Goal: Task Accomplishment & Management: Manage account settings

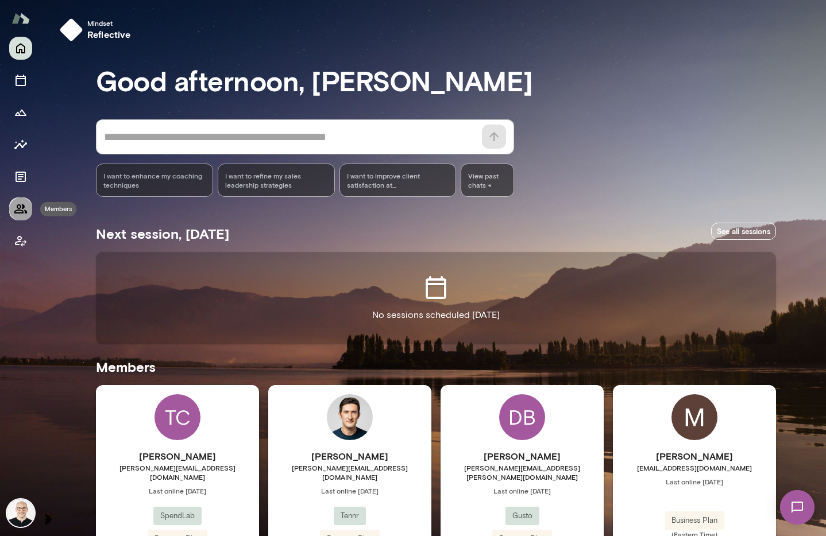
click at [25, 210] on icon "Members" at bounding box center [20, 208] width 13 height 9
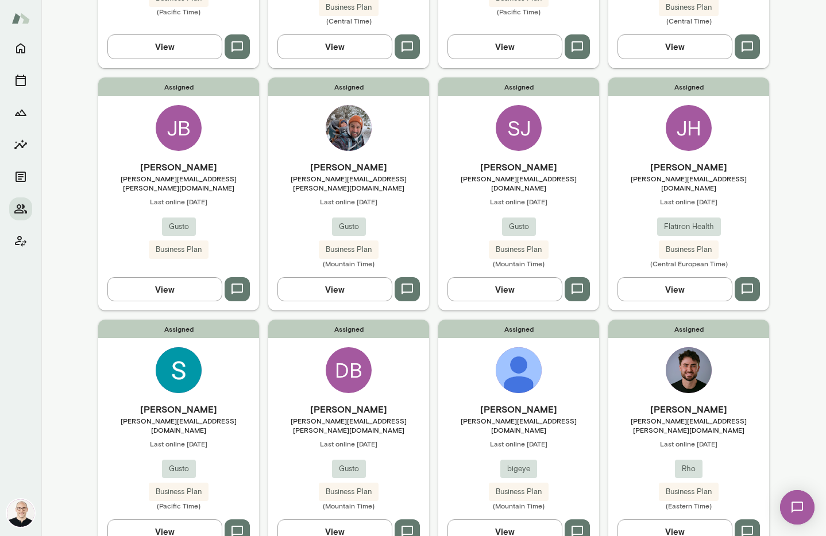
scroll to position [420, 0]
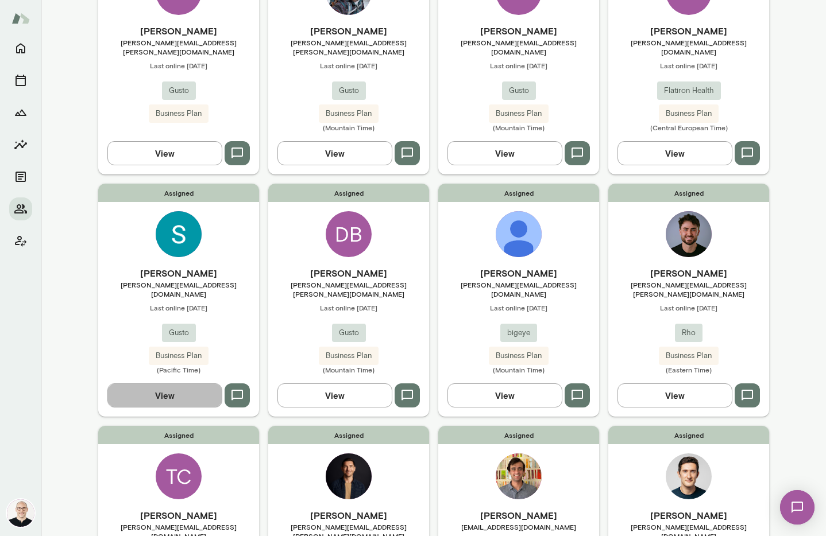
click at [183, 384] on button "View" at bounding box center [164, 396] width 115 height 24
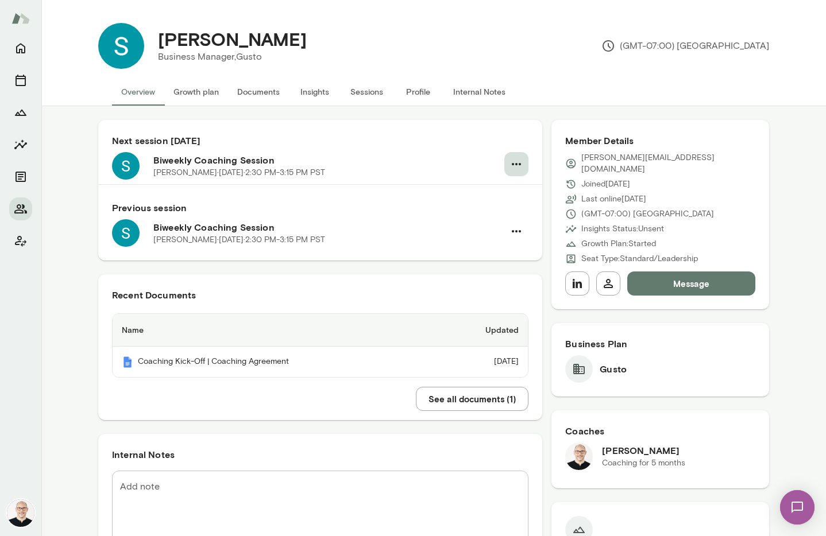
click at [512, 165] on icon "button" at bounding box center [516, 164] width 14 height 14
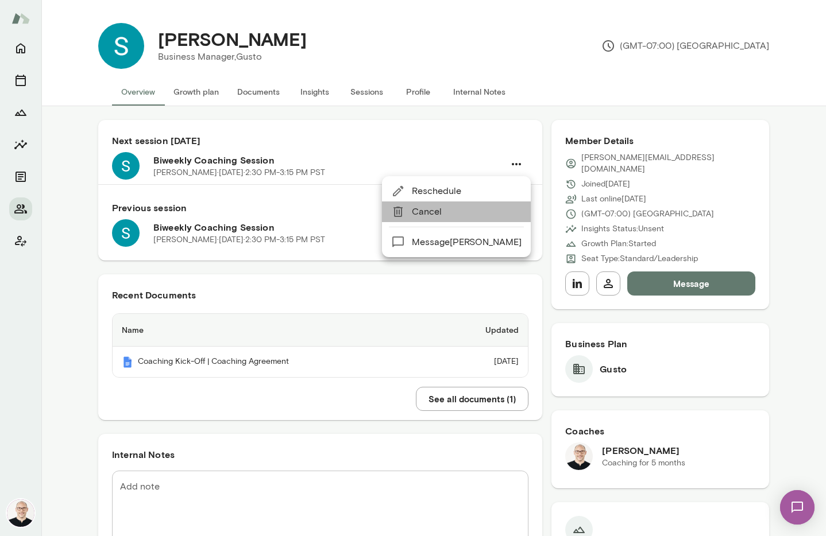
click at [476, 214] on span "Cancel" at bounding box center [467, 212] width 110 height 14
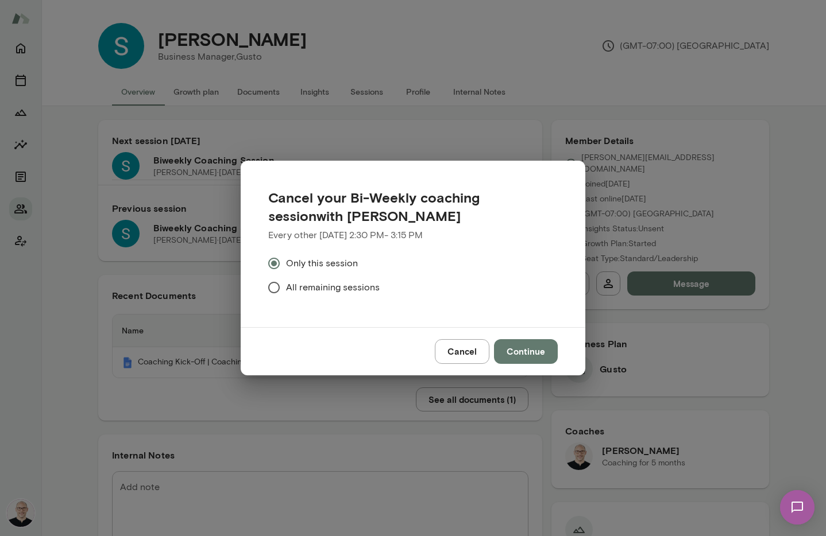
click at [309, 290] on span "All remaining sessions" at bounding box center [333, 288] width 94 height 14
click at [523, 357] on button "Continue" at bounding box center [526, 351] width 64 height 24
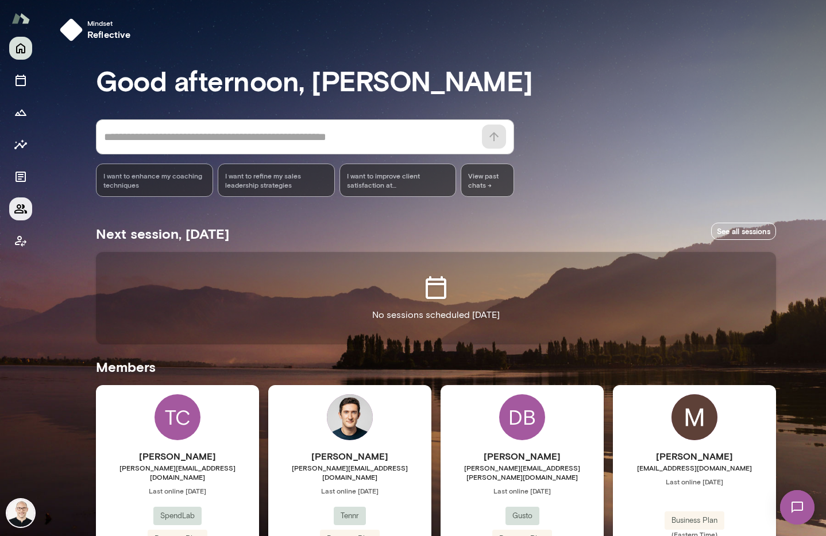
click at [21, 210] on icon "Members" at bounding box center [21, 209] width 14 height 14
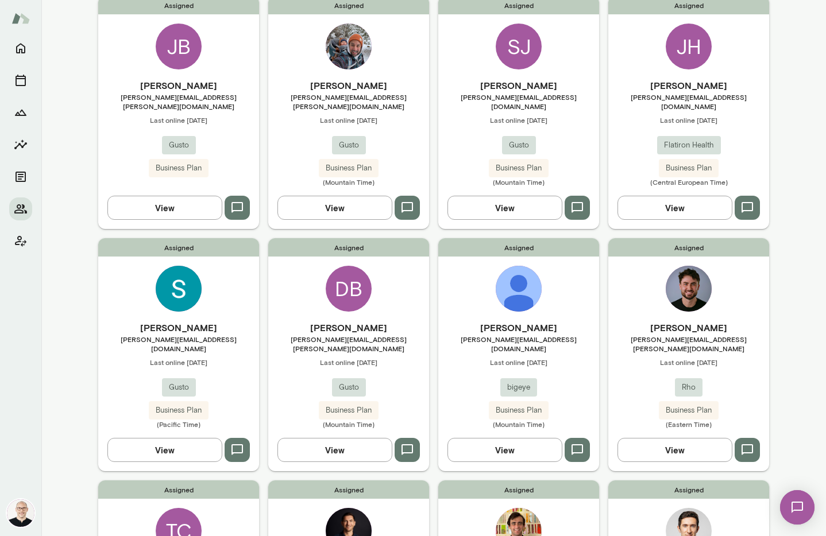
scroll to position [387, 0]
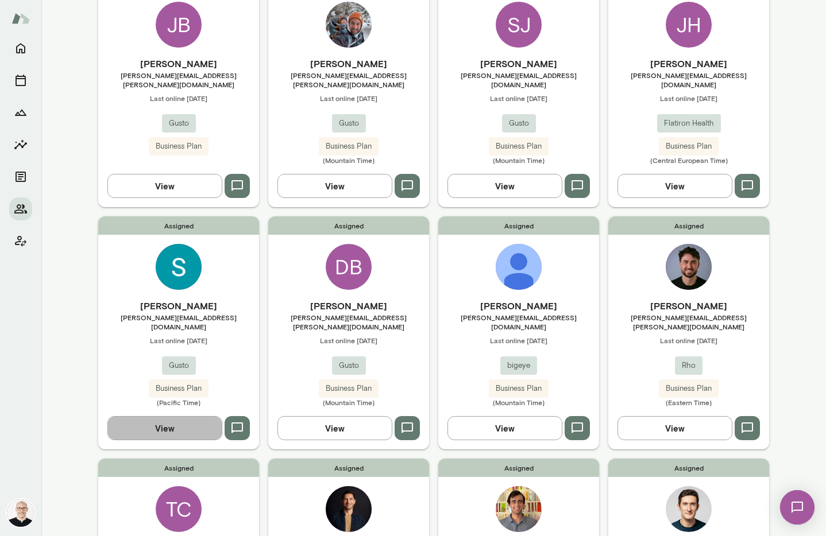
click at [177, 416] on button "View" at bounding box center [164, 428] width 115 height 24
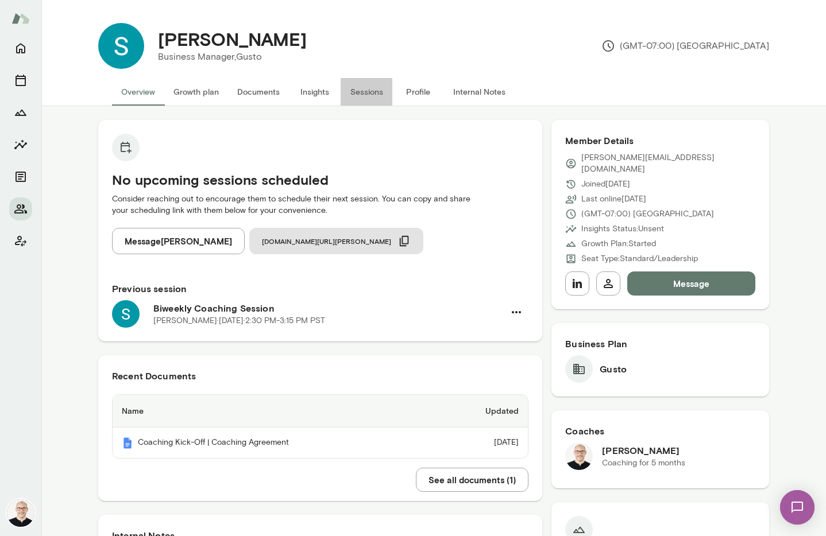
click at [369, 92] on button "Sessions" at bounding box center [367, 92] width 52 height 28
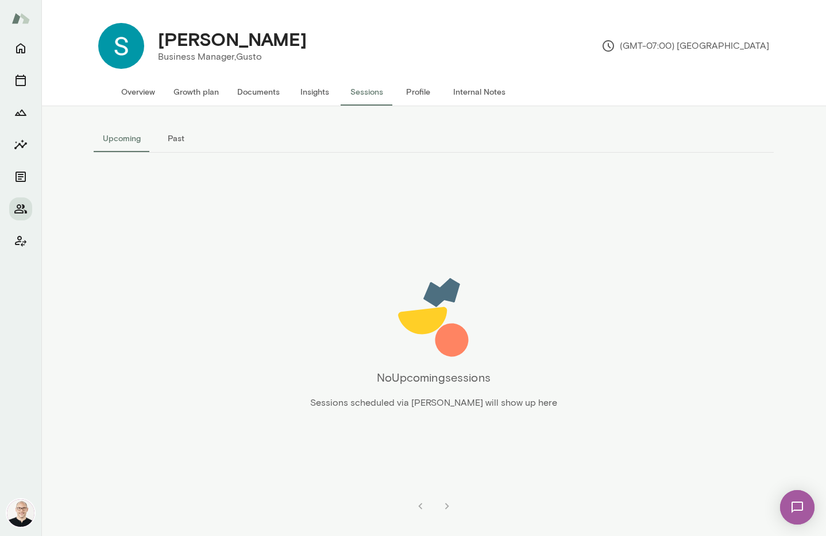
click at [367, 93] on button "Sessions" at bounding box center [367, 92] width 52 height 28
click at [157, 92] on button "Overview" at bounding box center [138, 92] width 52 height 28
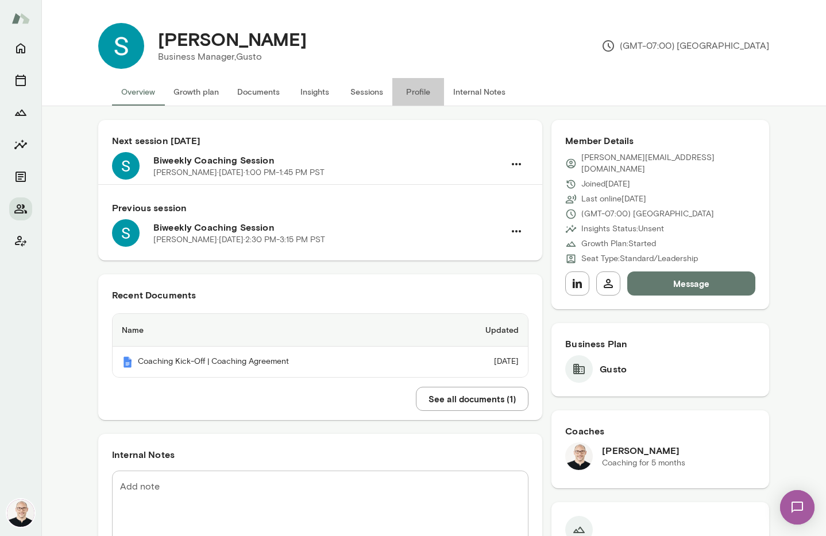
click at [408, 90] on button "Profile" at bounding box center [418, 92] width 52 height 28
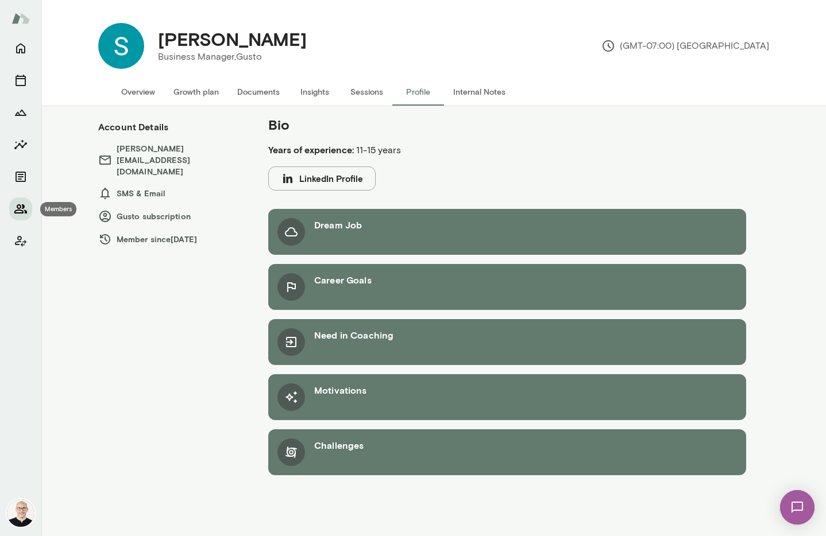
click at [22, 207] on icon "Members" at bounding box center [20, 208] width 13 height 9
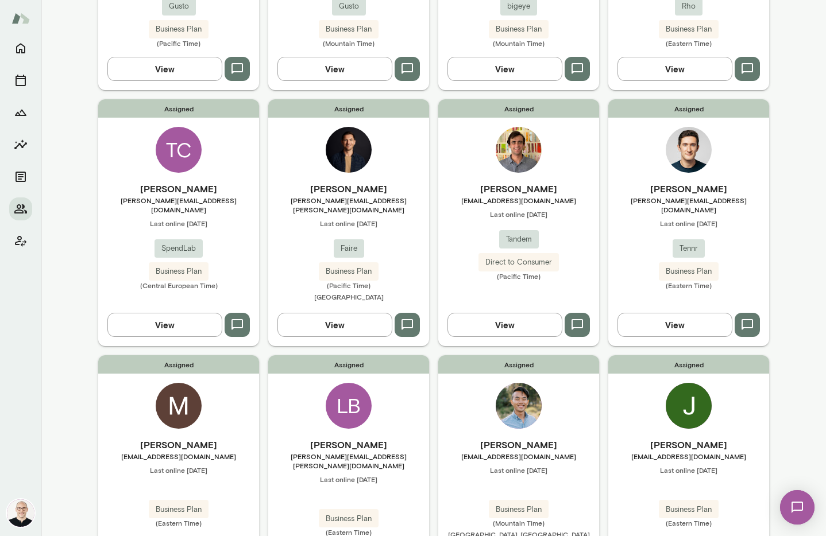
scroll to position [800, 0]
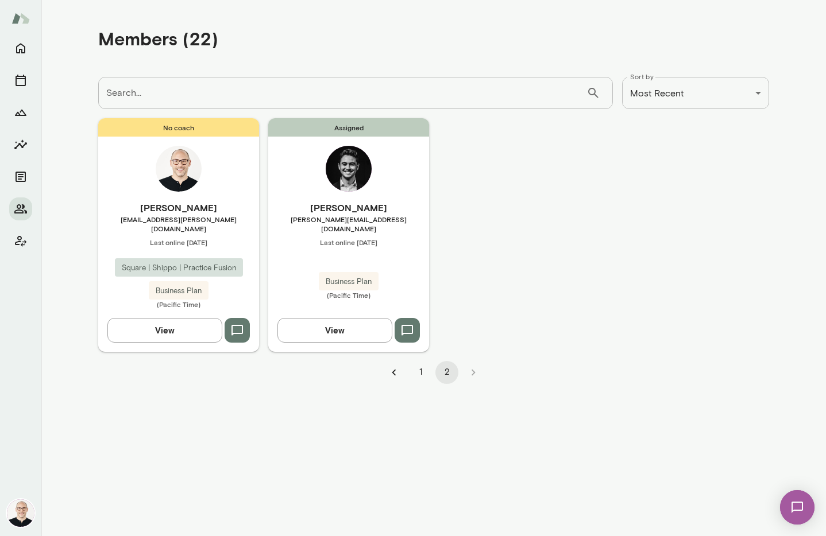
scroll to position [0, 0]
click at [418, 365] on button "1" at bounding box center [420, 372] width 23 height 23
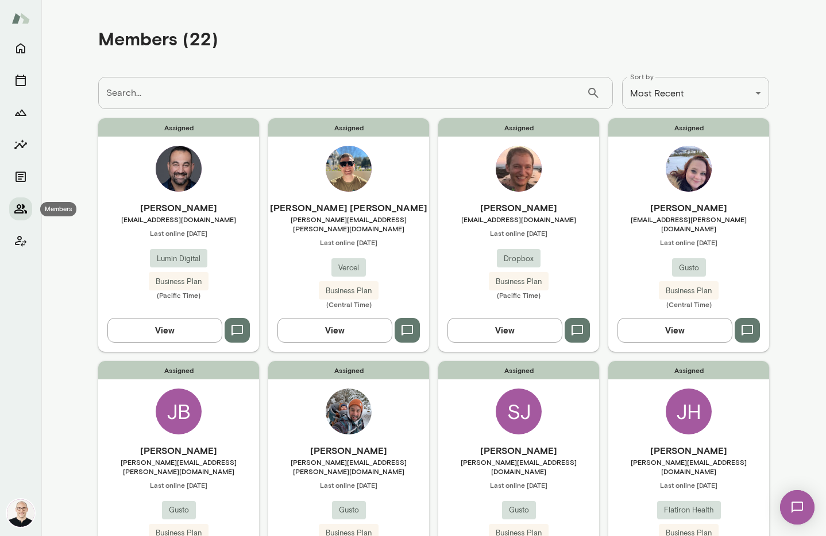
click at [18, 210] on icon "Members" at bounding box center [20, 208] width 13 height 9
